Goal: Task Accomplishment & Management: Manage account settings

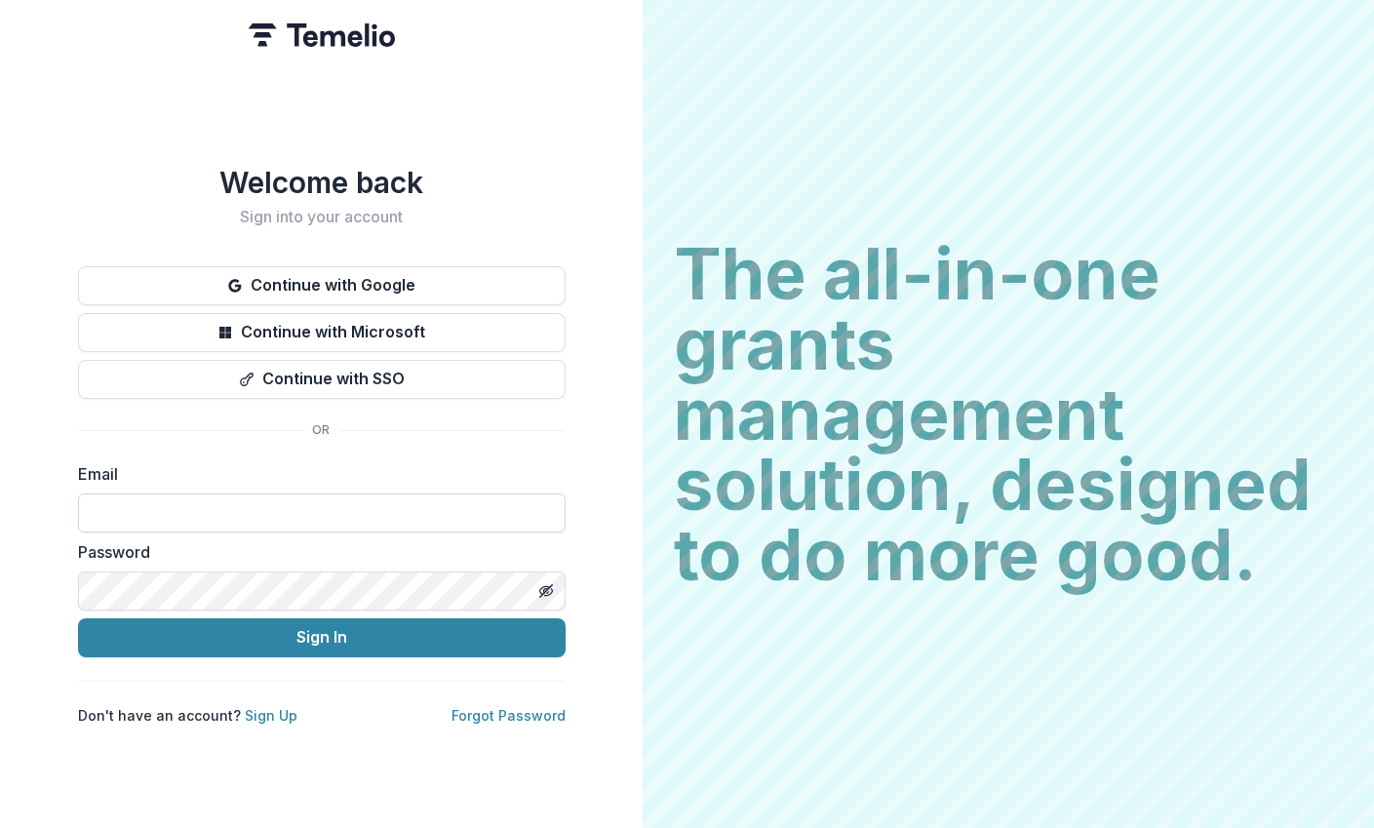
click at [442, 508] on input at bounding box center [321, 512] width 487 height 39
type input "**********"
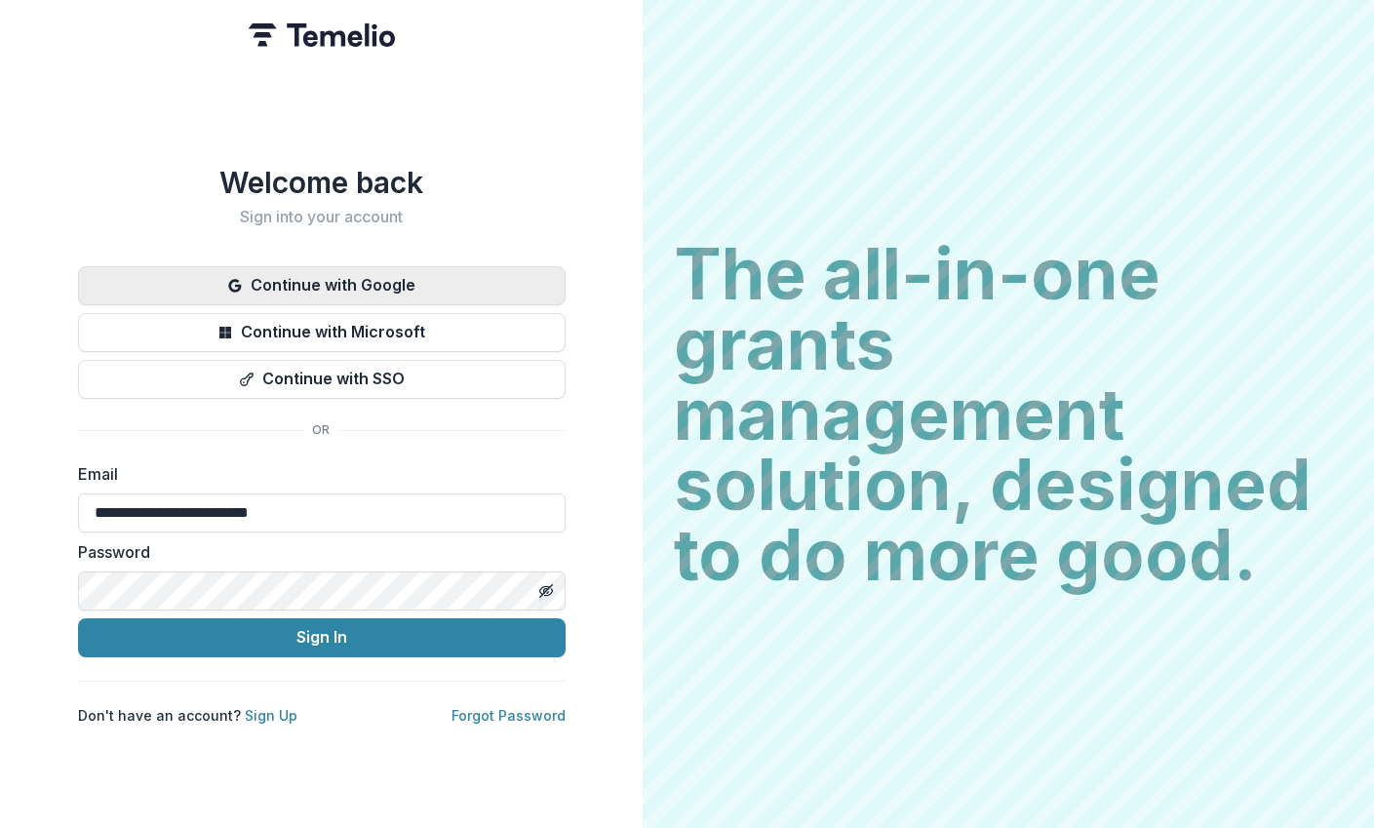
click at [460, 272] on button "Continue with Google" at bounding box center [321, 285] width 487 height 39
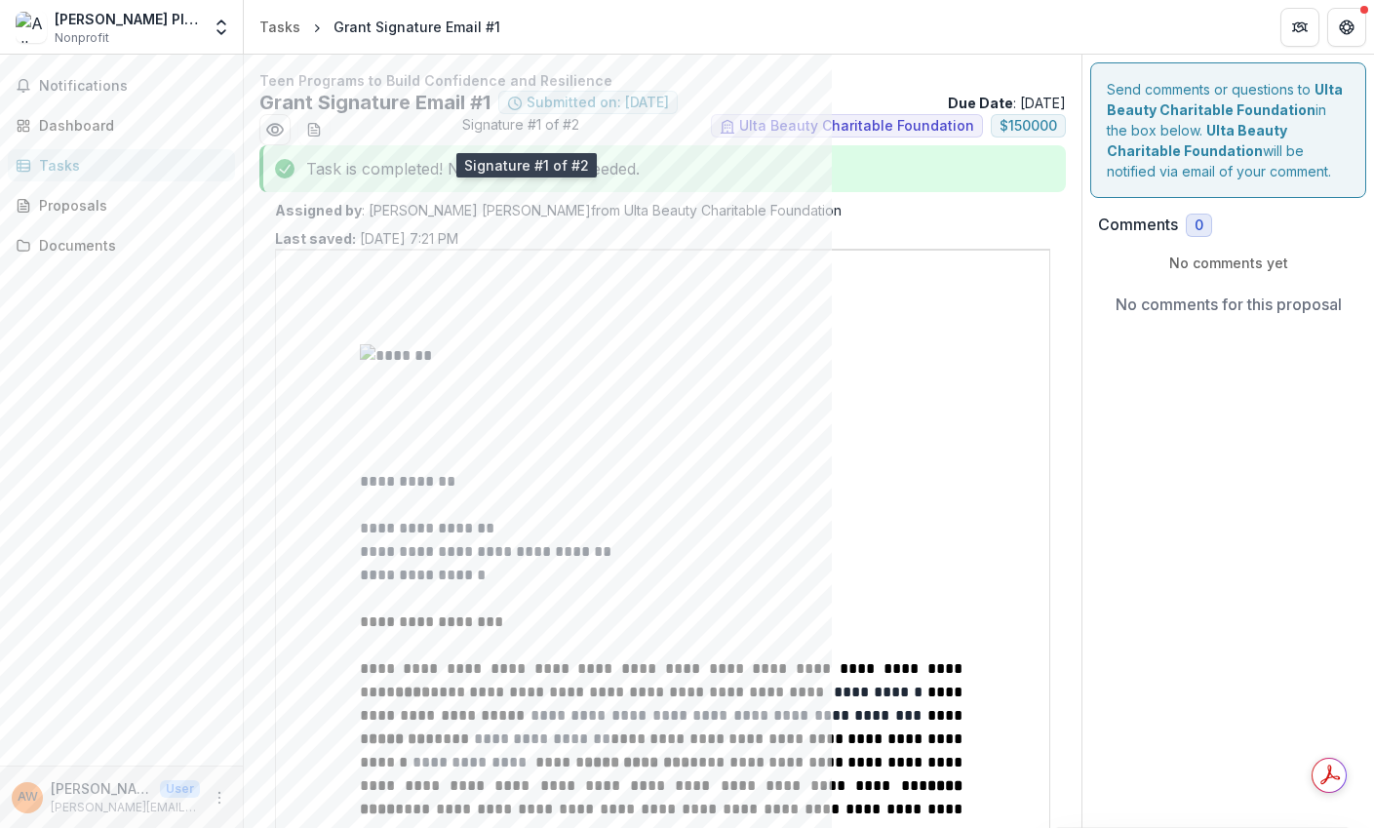
click at [562, 121] on span "Signature #1 of #2" at bounding box center [520, 129] width 117 height 31
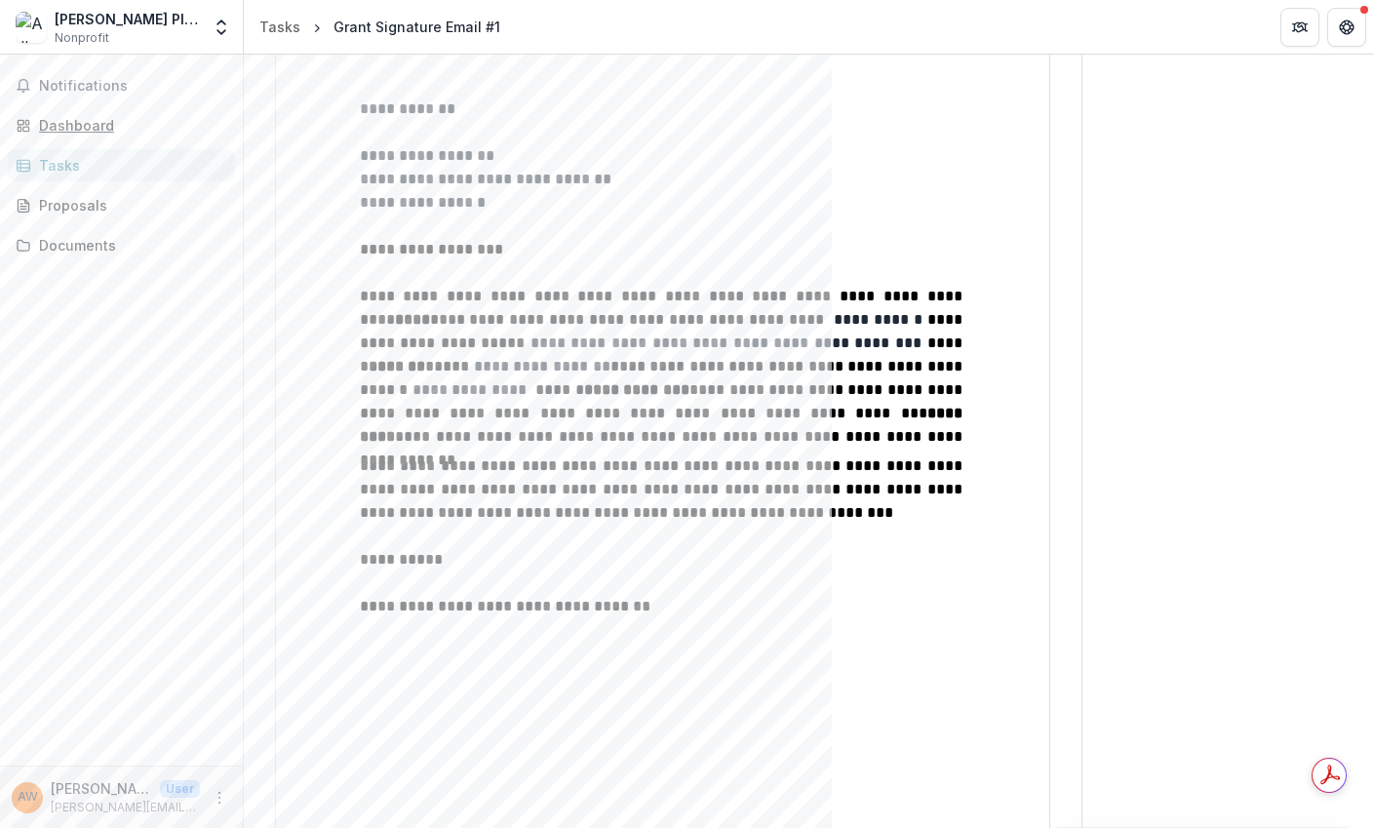
scroll to position [376, 0]
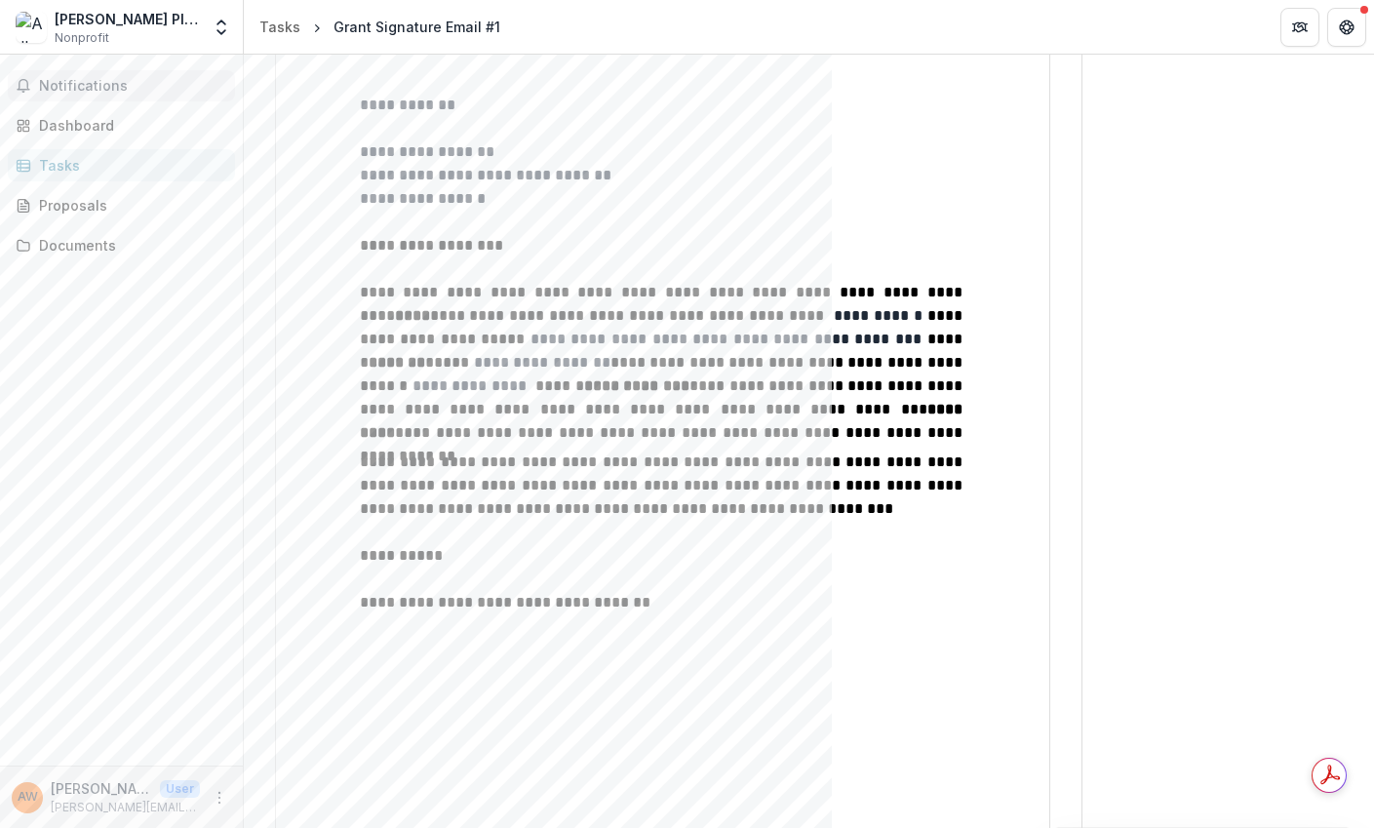
click at [46, 94] on span "Notifications" at bounding box center [133, 86] width 188 height 17
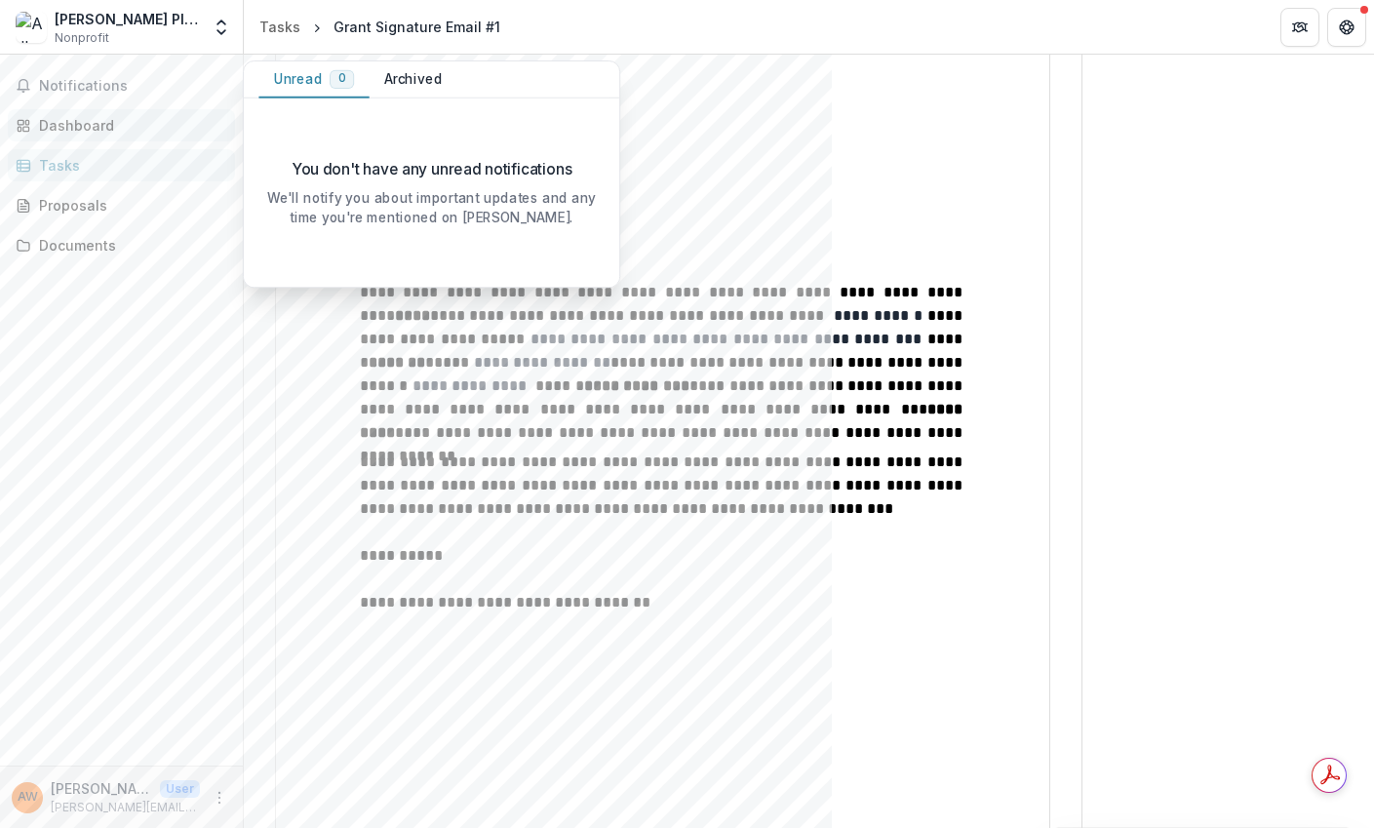
click at [49, 125] on div "Dashboard" at bounding box center [129, 125] width 180 height 20
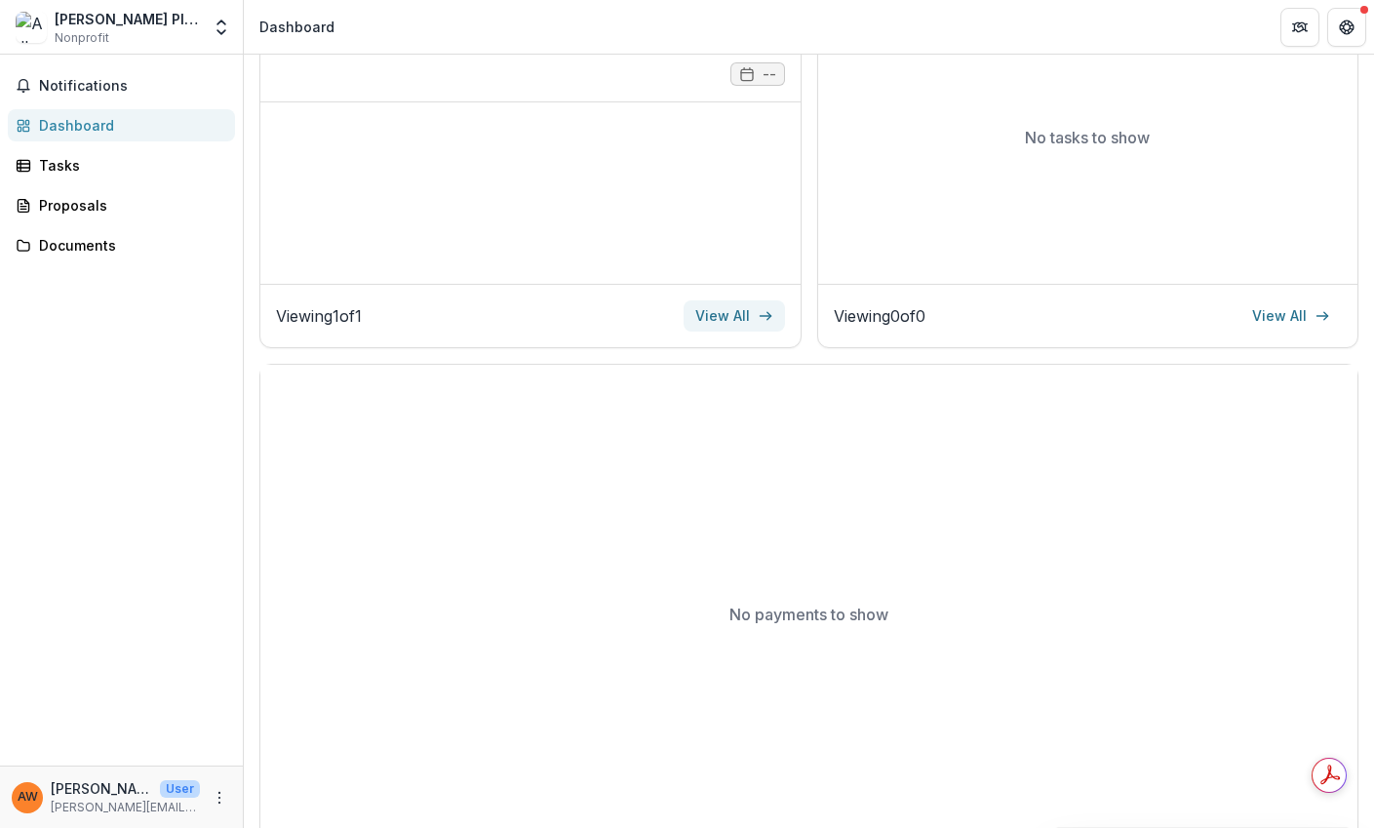
click at [726, 315] on link "View All" at bounding box center [733, 315] width 101 height 31
